Goal: Task Accomplishment & Management: Manage account settings

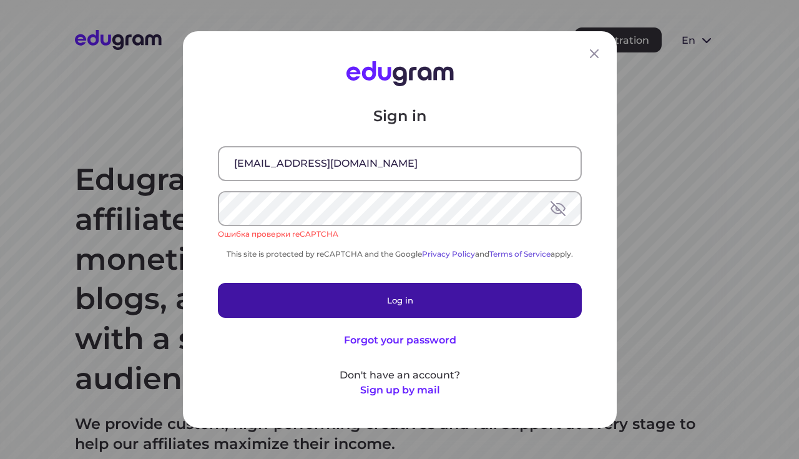
click at [397, 293] on button "Log in" at bounding box center [400, 300] width 364 height 35
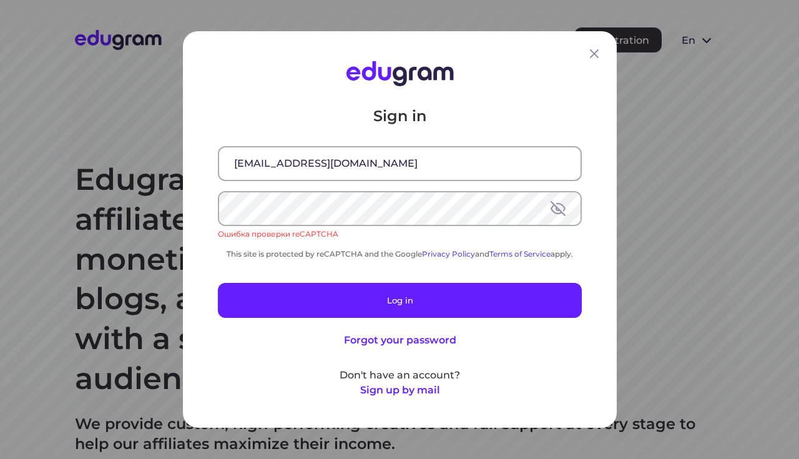
click at [554, 210] on button at bounding box center [557, 208] width 15 height 15
click at [460, 158] on input "[EMAIL_ADDRESS][DOMAIN_NAME]" at bounding box center [399, 163] width 361 height 32
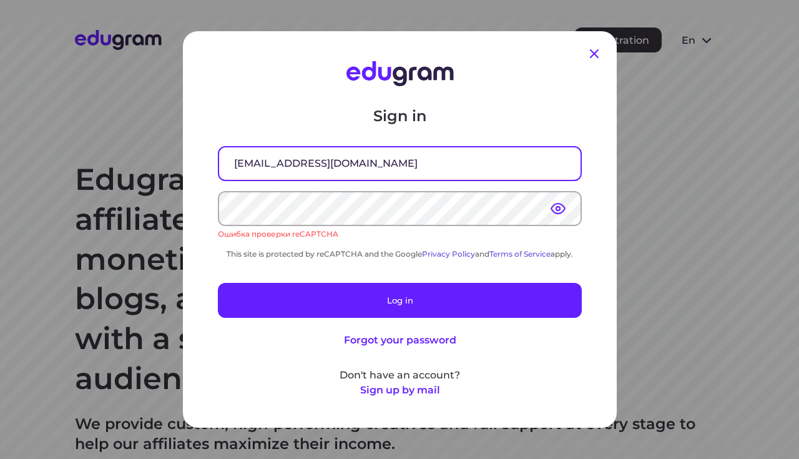
click at [598, 60] on icon at bounding box center [594, 53] width 15 height 15
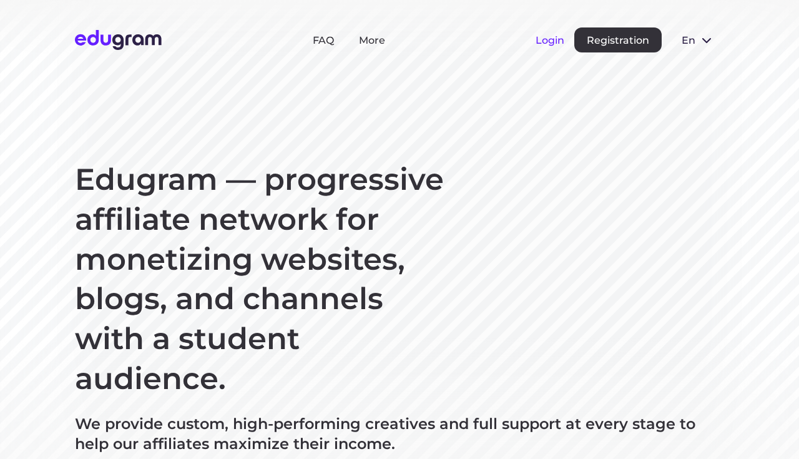
click at [552, 44] on button "Login" at bounding box center [549, 40] width 29 height 12
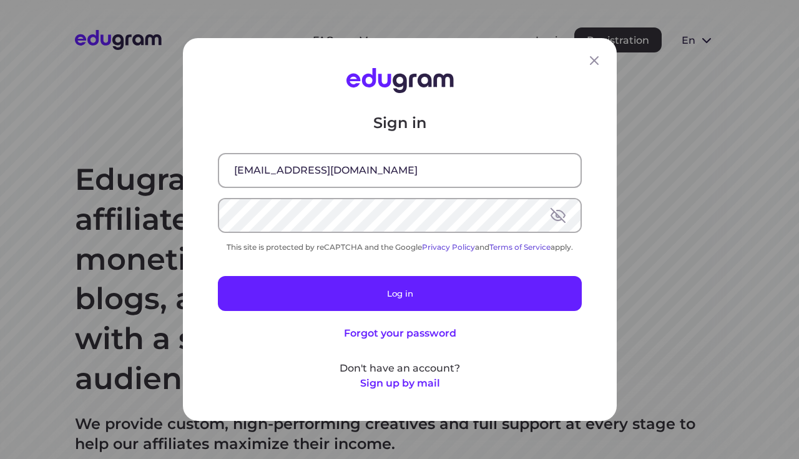
click at [387, 158] on input "[EMAIL_ADDRESS][DOMAIN_NAME]" at bounding box center [399, 170] width 361 height 32
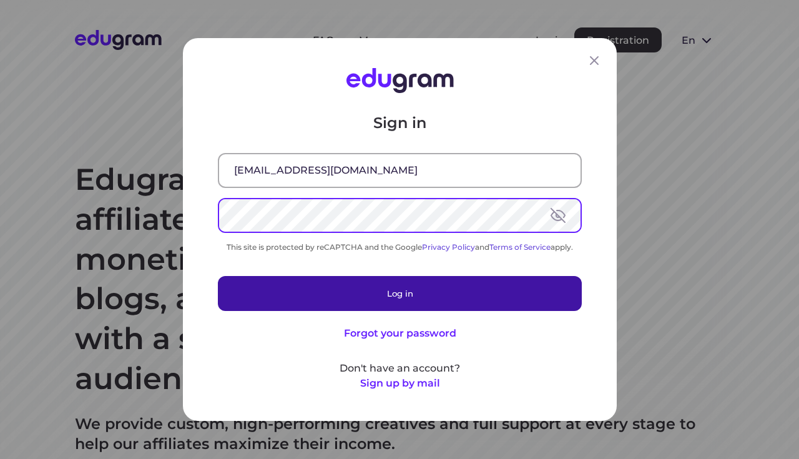
click at [435, 284] on button "Log in" at bounding box center [400, 293] width 364 height 35
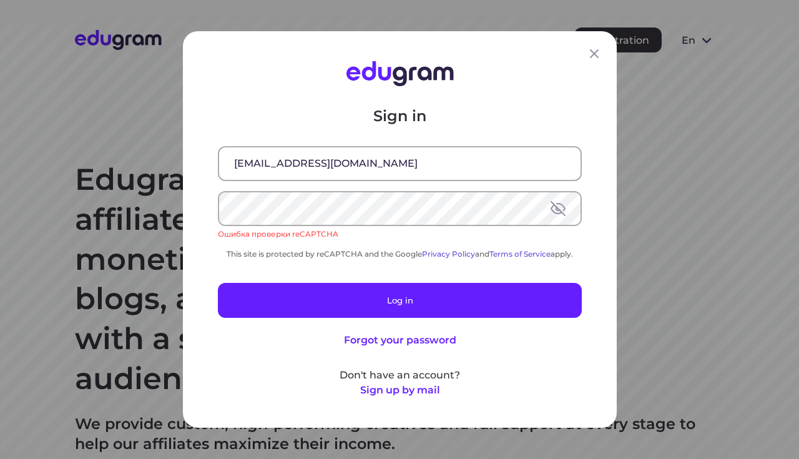
click at [562, 213] on button at bounding box center [557, 208] width 15 height 15
click at [449, 162] on input "[EMAIL_ADDRESS][DOMAIN_NAME]" at bounding box center [399, 163] width 361 height 32
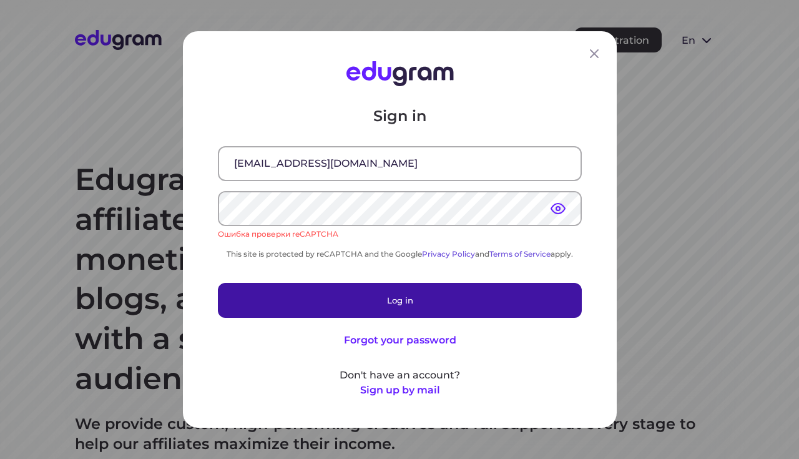
click at [426, 301] on button "Log in" at bounding box center [400, 300] width 364 height 35
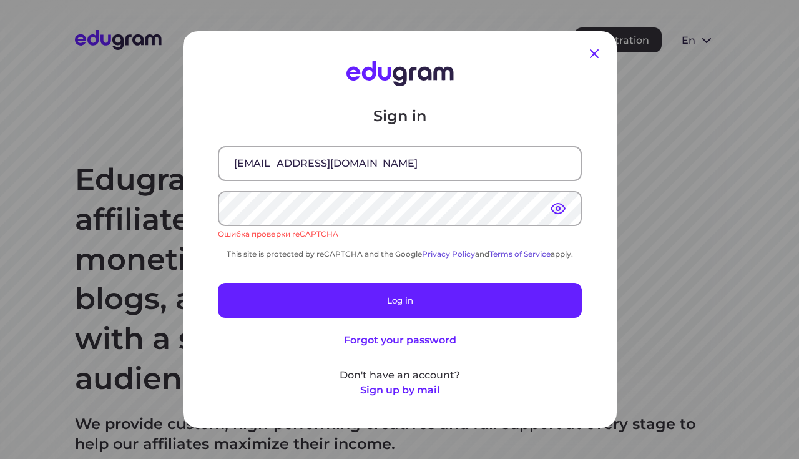
click at [591, 59] on icon at bounding box center [594, 53] width 15 height 15
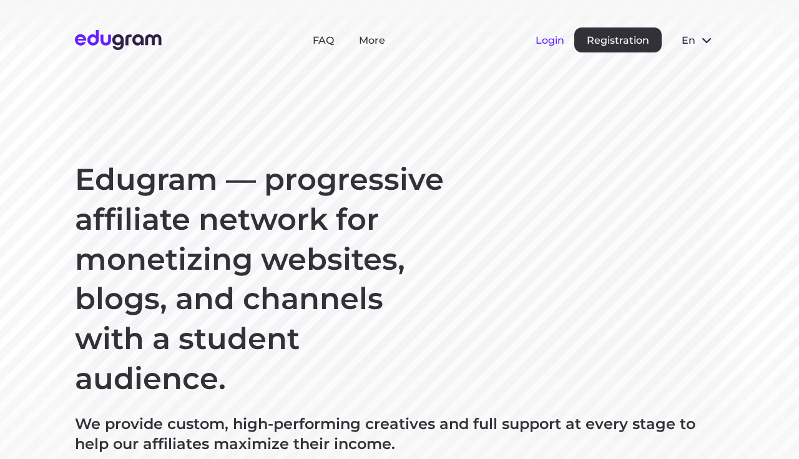
click at [556, 43] on button "Login" at bounding box center [549, 40] width 29 height 12
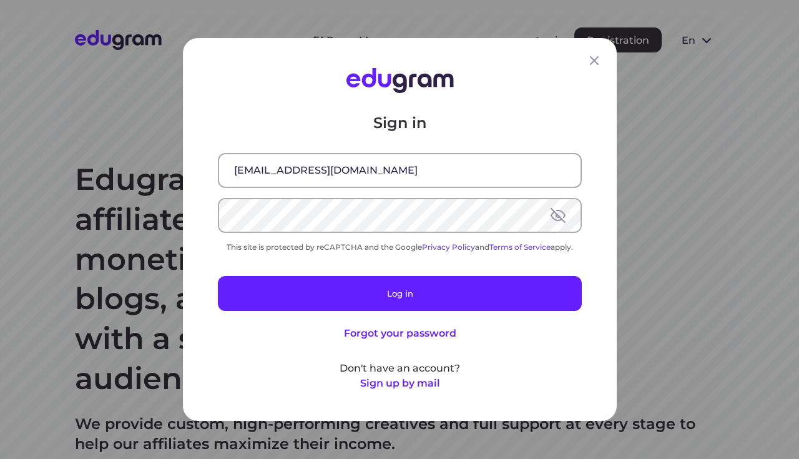
click at [387, 173] on input "[EMAIL_ADDRESS][DOMAIN_NAME]" at bounding box center [399, 170] width 361 height 32
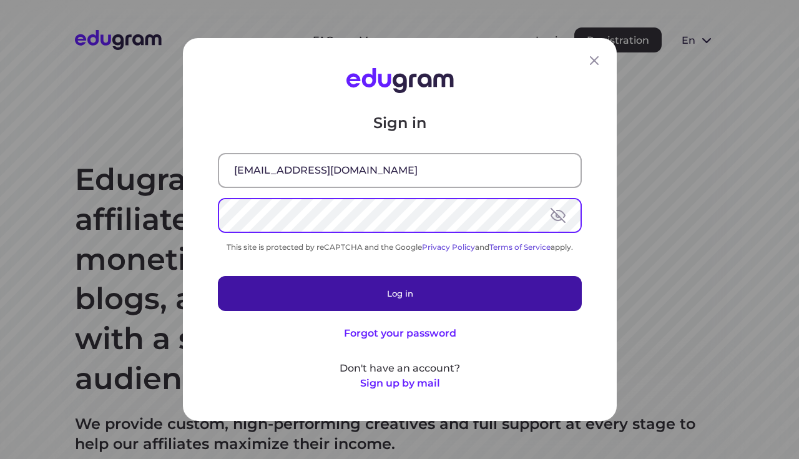
click at [431, 301] on button "Log in" at bounding box center [400, 293] width 364 height 35
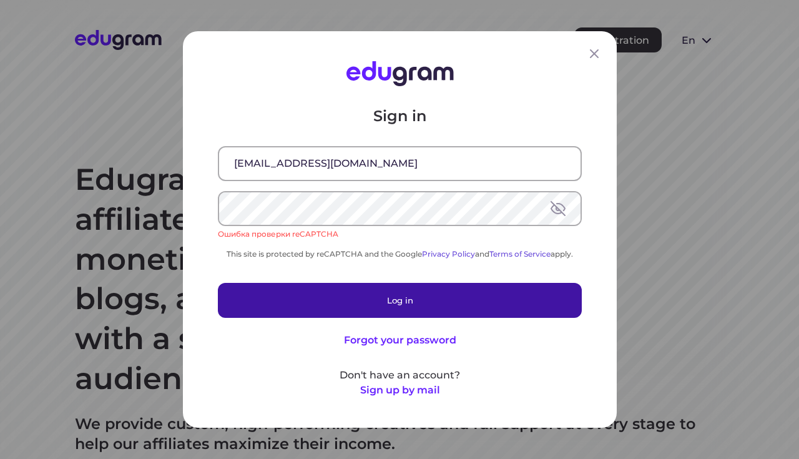
click at [431, 301] on button "Log in" at bounding box center [400, 300] width 364 height 35
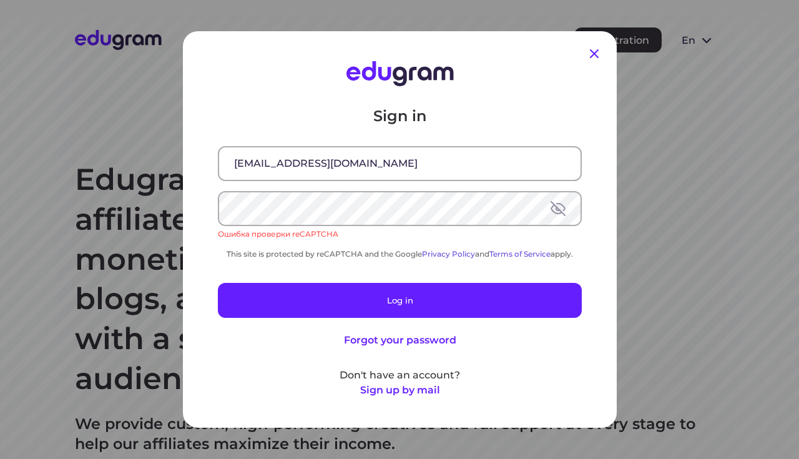
click at [588, 56] on icon at bounding box center [594, 53] width 15 height 15
